Goal: Task Accomplishment & Management: Use online tool/utility

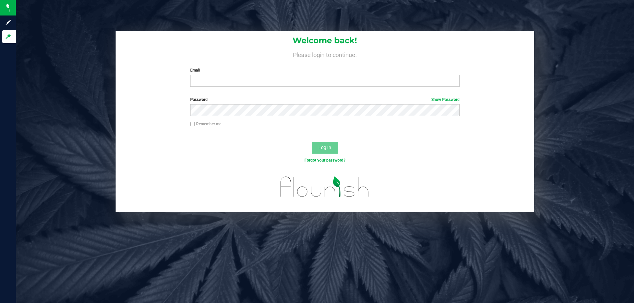
click at [275, 80] on input "Email" at bounding box center [324, 81] width 269 height 12
type input "[EMAIL_ADDRESS][DOMAIN_NAME]"
click at [312, 142] on button "Log In" at bounding box center [325, 148] width 26 height 12
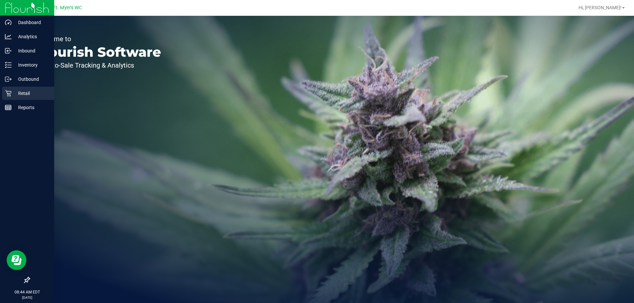
click at [21, 94] on p "Retail" at bounding box center [32, 93] width 40 height 8
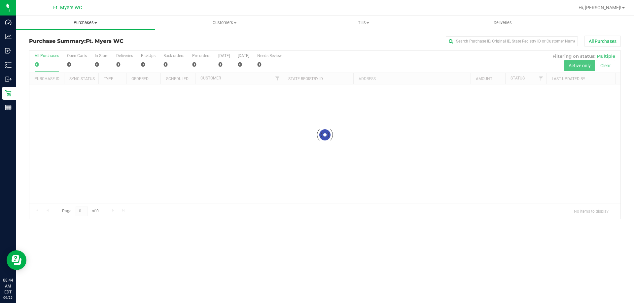
click at [98, 28] on uib-tab-heading "Purchases Summary of purchases Fulfillment All purchases" at bounding box center [85, 23] width 139 height 14
click at [95, 45] on li "Fulfillment" at bounding box center [85, 48] width 139 height 8
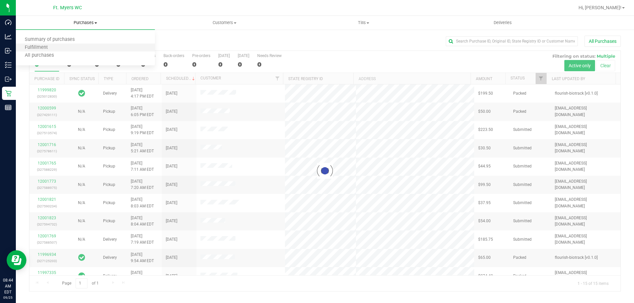
click at [95, 45] on li "Fulfillment" at bounding box center [85, 48] width 139 height 8
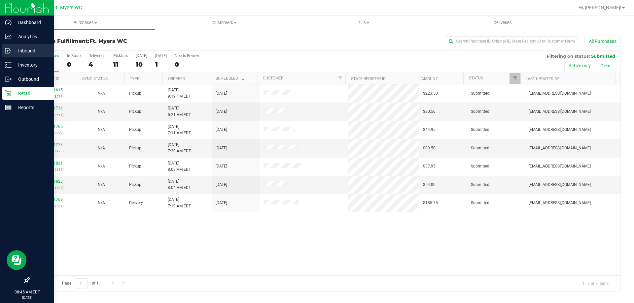
click at [11, 47] on div "Inbound" at bounding box center [28, 50] width 52 height 13
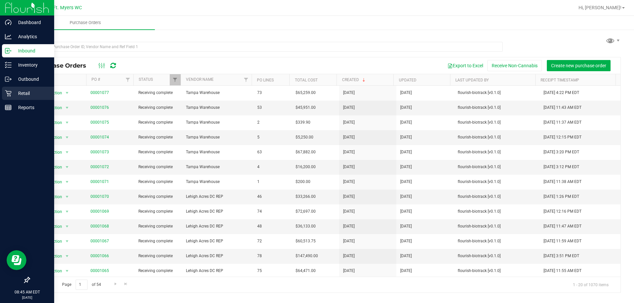
click at [1, 92] on link "Retail" at bounding box center [27, 94] width 54 height 14
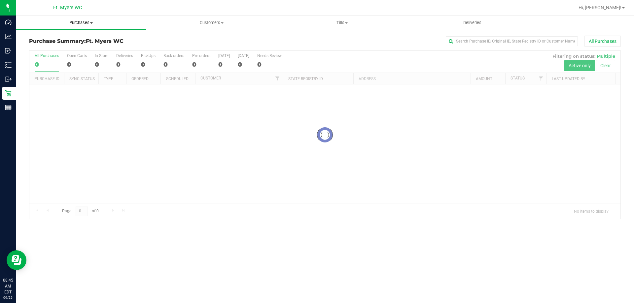
click at [71, 19] on uib-tab-heading "Purchases Summary of purchases Fulfillment All purchases" at bounding box center [81, 23] width 130 height 14
click at [71, 46] on li "Fulfillment" at bounding box center [81, 48] width 130 height 8
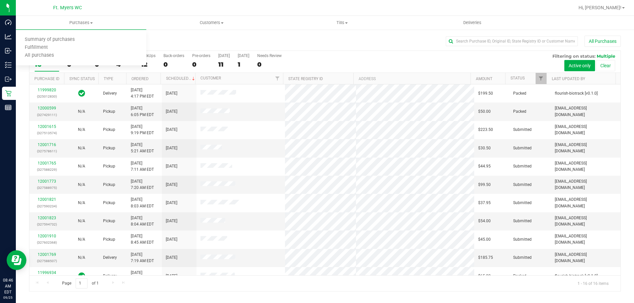
click at [340, 13] on div at bounding box center [346, 7] width 456 height 13
click at [342, 27] on uib-tab-heading "Tills Manage tills Reconcile e-payments" at bounding box center [342, 22] width 130 height 13
click at [339, 39] on li "Manage tills" at bounding box center [342, 40] width 130 height 8
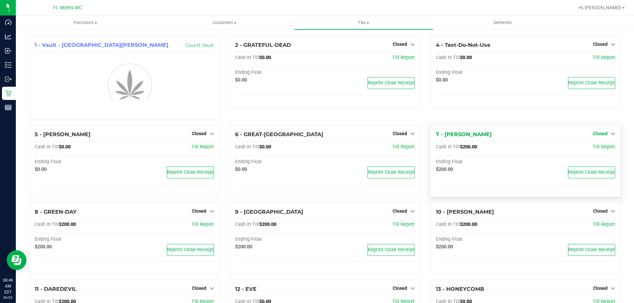
click at [611, 135] on icon at bounding box center [613, 133] width 5 height 5
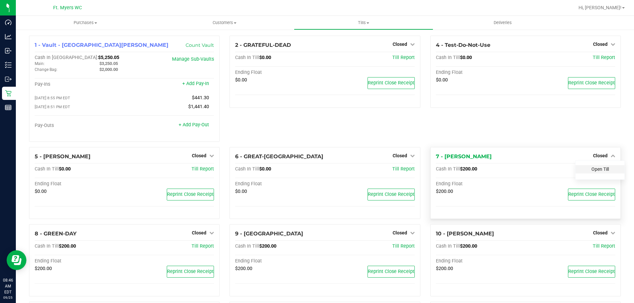
click at [598, 169] on link "Open Till" at bounding box center [600, 169] width 18 height 5
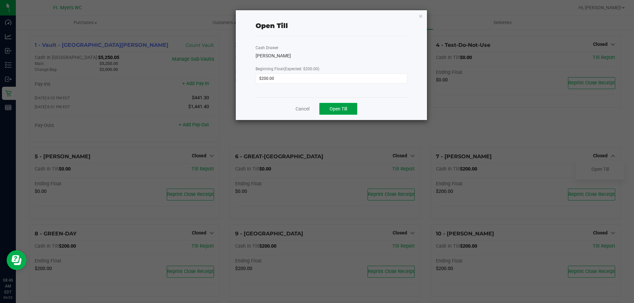
click at [347, 110] on span "Open Till" at bounding box center [339, 108] width 18 height 5
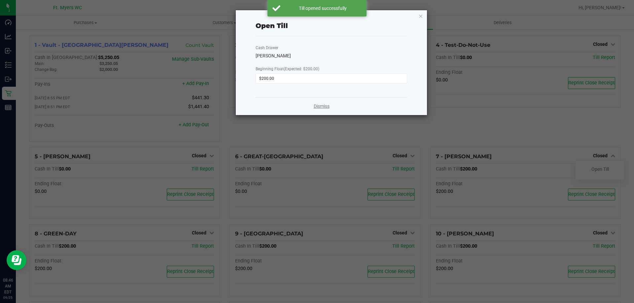
click at [325, 107] on link "Dismiss" at bounding box center [322, 106] width 16 height 7
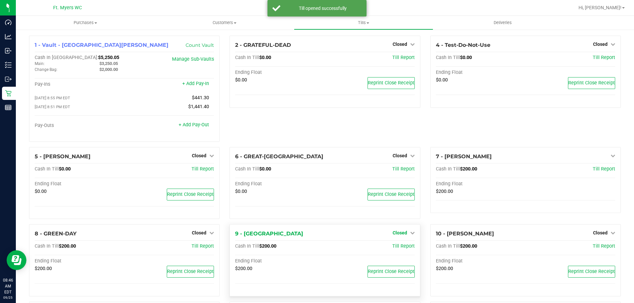
click at [402, 233] on span "Closed" at bounding box center [400, 233] width 15 height 5
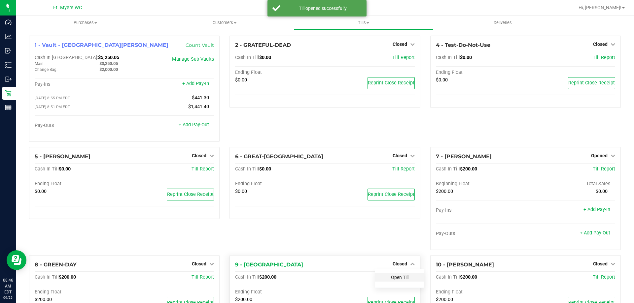
click at [402, 279] on link "Open Till" at bounding box center [400, 277] width 18 height 5
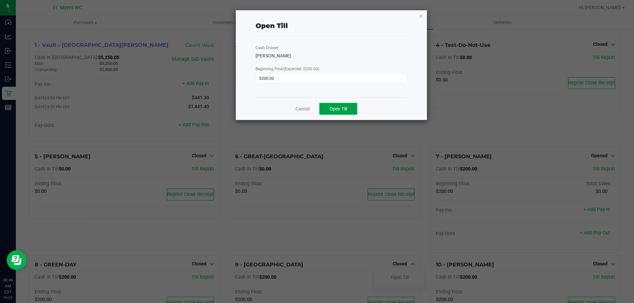
click at [341, 109] on span "Open Till" at bounding box center [339, 108] width 18 height 5
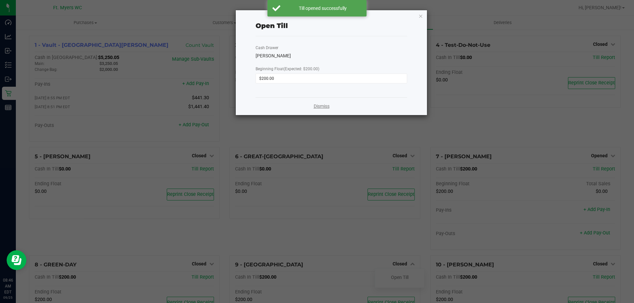
click at [327, 105] on link "Dismiss" at bounding box center [322, 106] width 16 height 7
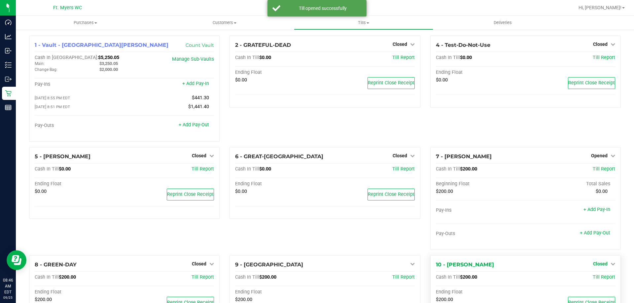
click at [593, 263] on span "Closed" at bounding box center [600, 264] width 15 height 5
click at [594, 278] on link "Open Till" at bounding box center [600, 277] width 18 height 5
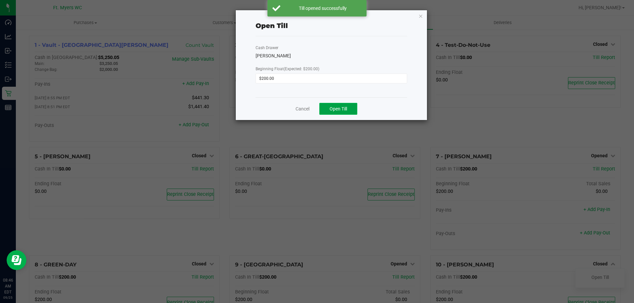
click at [347, 108] on span "Open Till" at bounding box center [339, 108] width 18 height 5
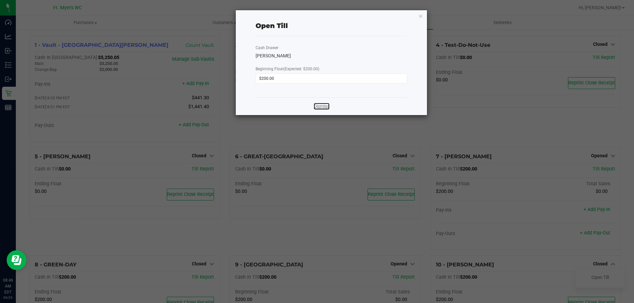
click at [318, 109] on link "Dismiss" at bounding box center [322, 106] width 16 height 7
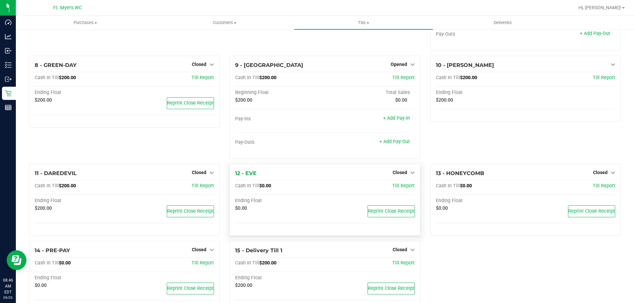
scroll to position [223, 0]
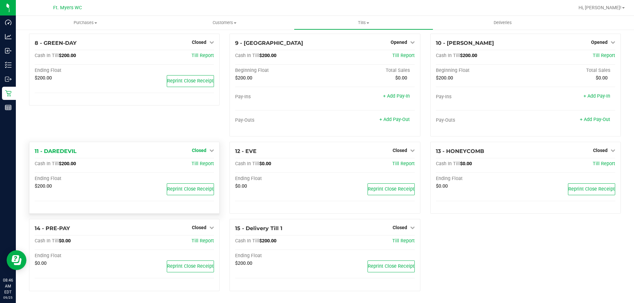
click at [195, 150] on span "Closed" at bounding box center [199, 150] width 15 height 5
click at [197, 163] on link "Open Till" at bounding box center [199, 163] width 18 height 5
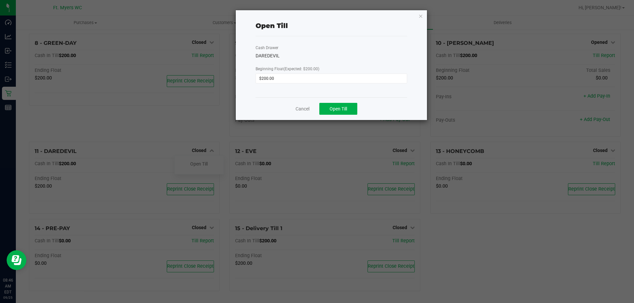
click at [349, 115] on div "Cancel Open Till" at bounding box center [332, 108] width 152 height 23
click at [349, 114] on button "Open Till" at bounding box center [338, 109] width 38 height 12
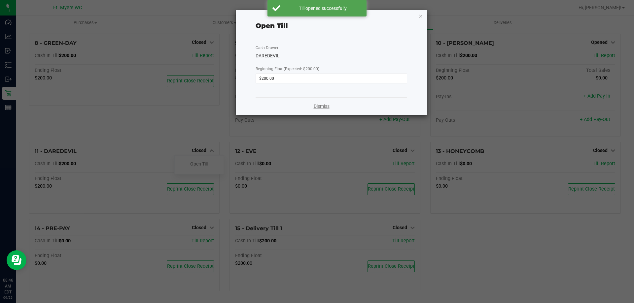
click at [321, 108] on link "Dismiss" at bounding box center [322, 106] width 16 height 7
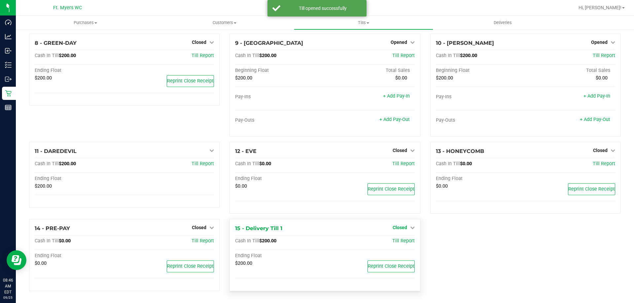
click at [397, 227] on span "Closed" at bounding box center [400, 227] width 15 height 5
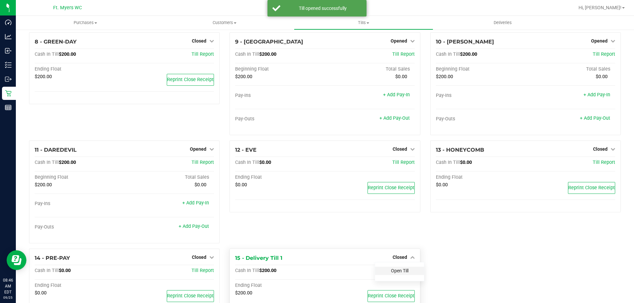
click at [398, 243] on div "12 - EVE Closed Open Till Cash In Till $0.00 Till Report Ending Float $0.00 Rep…" at bounding box center [325, 195] width 200 height 108
click at [391, 272] on link "Open Till" at bounding box center [400, 270] width 18 height 5
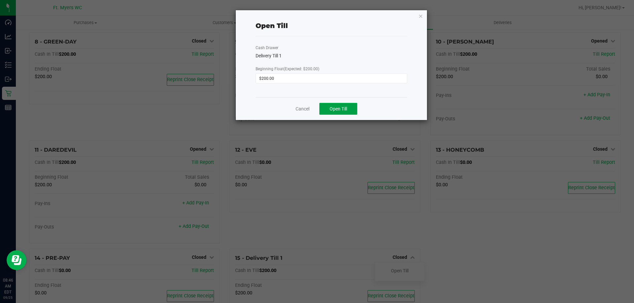
click at [330, 108] on span "Open Till" at bounding box center [339, 108] width 18 height 5
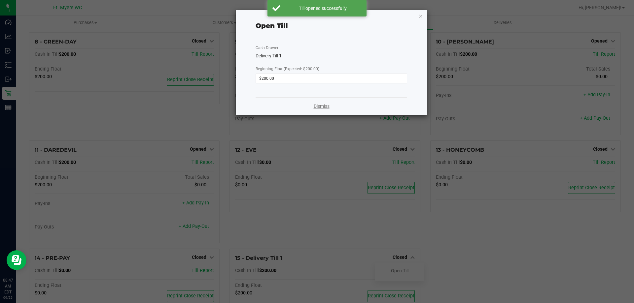
click at [326, 108] on link "Dismiss" at bounding box center [322, 106] width 16 height 7
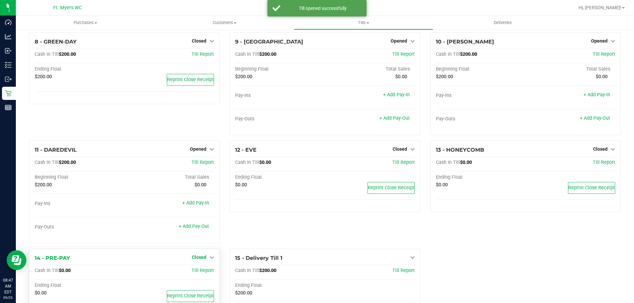
click at [201, 257] on span "Closed" at bounding box center [199, 257] width 15 height 5
click at [197, 273] on link "Open Till" at bounding box center [199, 270] width 18 height 5
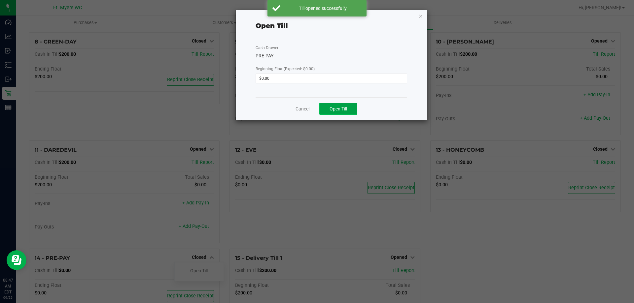
click at [340, 108] on span "Open Till" at bounding box center [339, 108] width 18 height 5
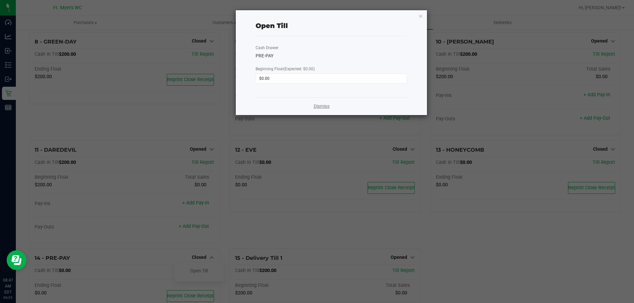
click at [326, 107] on link "Dismiss" at bounding box center [322, 106] width 16 height 7
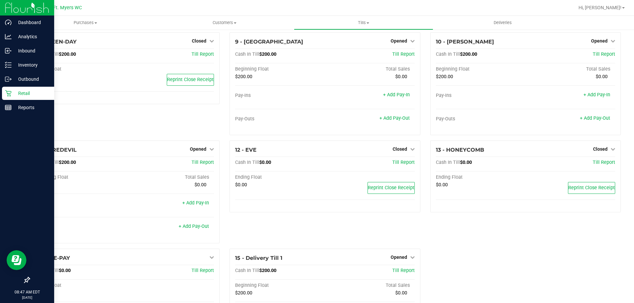
click at [0, 94] on link "Retail" at bounding box center [27, 94] width 54 height 14
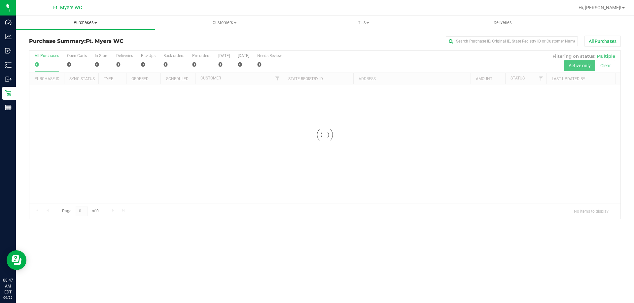
click at [84, 23] on span "Purchases" at bounding box center [85, 23] width 139 height 6
click at [73, 45] on li "Fulfillment" at bounding box center [85, 48] width 139 height 8
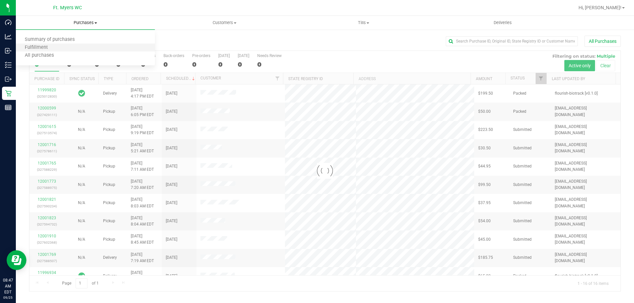
click at [72, 45] on li "Fulfillment" at bounding box center [85, 48] width 139 height 8
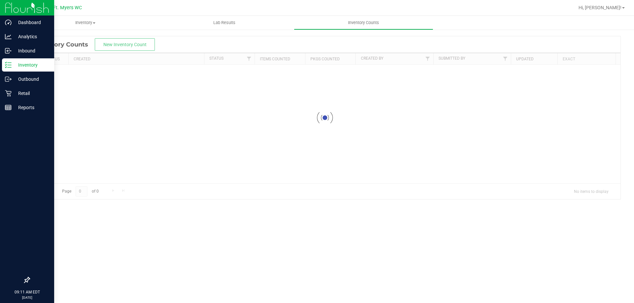
click at [7, 69] on div "Inventory" at bounding box center [28, 64] width 52 height 13
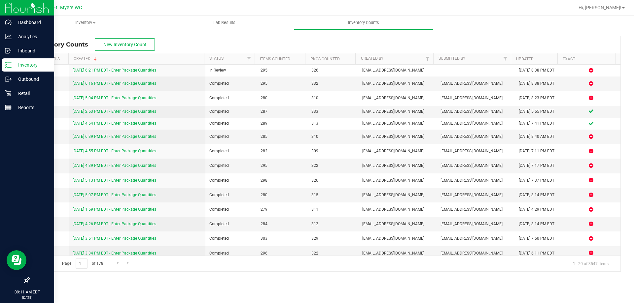
click at [28, 62] on p "Inventory" at bounding box center [32, 65] width 40 height 8
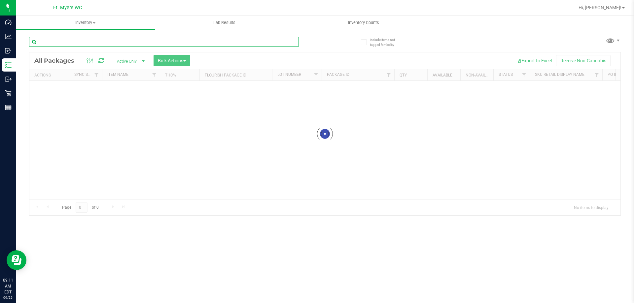
click at [106, 37] on input "text" at bounding box center [164, 42] width 270 height 10
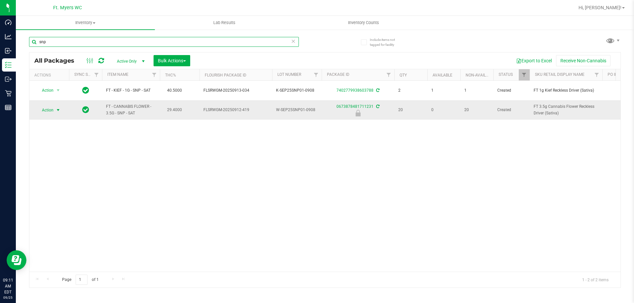
type input "snp"
click at [57, 112] on span "select" at bounding box center [57, 110] width 5 height 5
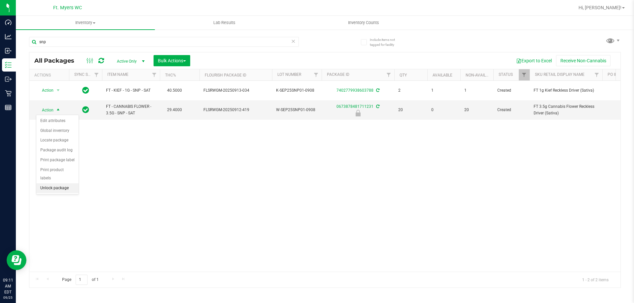
click at [60, 184] on li "Unlock package" at bounding box center [57, 189] width 42 height 10
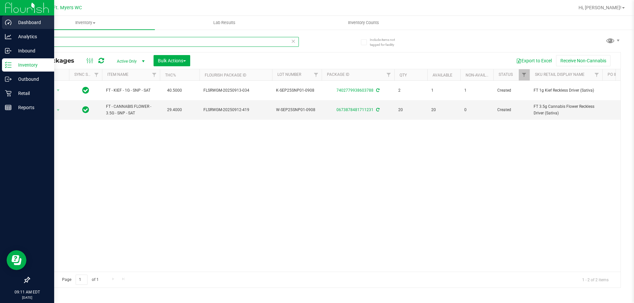
drag, startPoint x: 91, startPoint y: 38, endPoint x: 0, endPoint y: 26, distance: 92.2
click at [0, 26] on div "Dashboard Analytics Inbound Inventory Outbound Retail Reports 09:11 AM EDT 09/2…" at bounding box center [317, 151] width 634 height 303
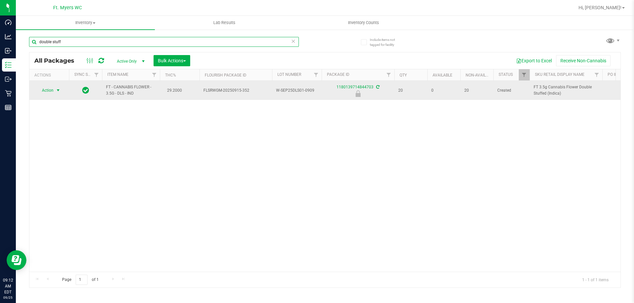
type input "double stuff"
click at [52, 89] on span "Action" at bounding box center [45, 90] width 18 height 9
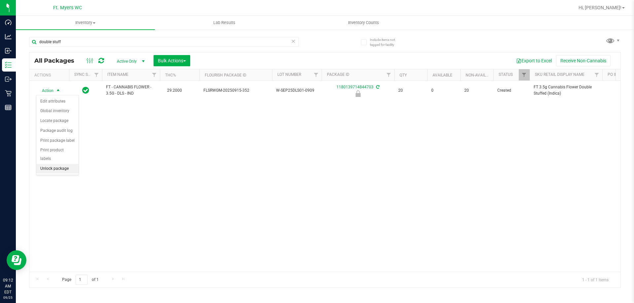
click at [67, 164] on li "Unlock package" at bounding box center [57, 169] width 42 height 10
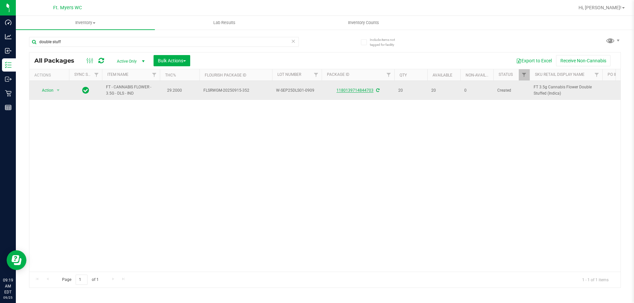
click at [353, 89] on link "1180139714844703" at bounding box center [355, 90] width 37 height 5
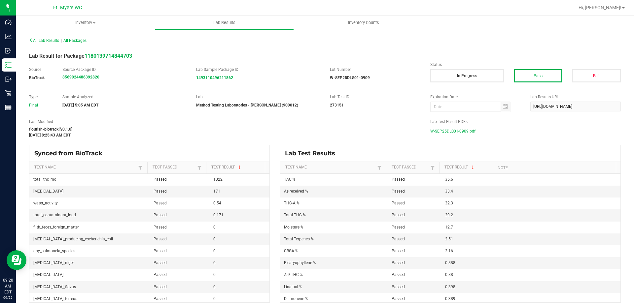
click at [458, 131] on span "W-SEP25DLS01-0909.pdf" at bounding box center [452, 131] width 45 height 10
